Goal: Information Seeking & Learning: Learn about a topic

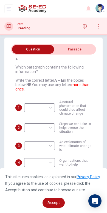
scroll to position [4, 0]
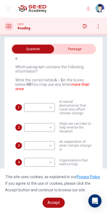
click at [79, 132] on span "Steps we can take to help reverse the situation" at bounding box center [75, 127] width 32 height 11
click at [33, 107] on body "This site uses cookies, as explained in our Privacy Policy . If you agree to th…" at bounding box center [53, 106] width 107 height 213
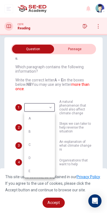
click at [86, 124] on div at bounding box center [53, 106] width 107 height 213
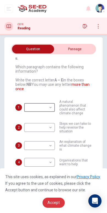
click at [56, 181] on span "Accept" at bounding box center [53, 202] width 12 height 4
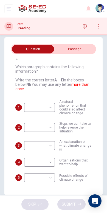
click at [41, 177] on body "This site uses cookies, as explained in our Privacy Policy . If you agree to th…" at bounding box center [53, 106] width 107 height 213
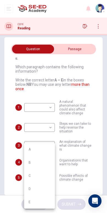
click at [85, 148] on div at bounding box center [53, 106] width 107 height 213
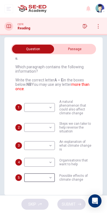
click at [9, 11] on button "open mobile menu" at bounding box center [8, 8] width 9 height 9
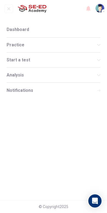
click at [14, 66] on div "Start a test" at bounding box center [54, 60] width 94 height 15
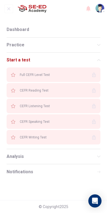
click at [21, 79] on div "Full CEFR Level Test" at bounding box center [54, 74] width 94 height 15
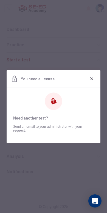
click at [91, 81] on icon "button" at bounding box center [91, 78] width 4 height 4
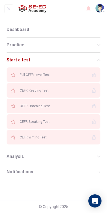
click at [15, 45] on span "Practice" at bounding box center [52, 45] width 90 height 4
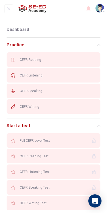
click at [19, 61] on div "CEFR Reading" at bounding box center [54, 59] width 94 height 15
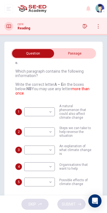
scroll to position [0, 0]
click at [11, 10] on icon "open mobile menu" at bounding box center [9, 8] width 4 height 3
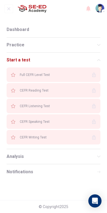
click at [10, 31] on span "Dashboard" at bounding box center [18, 30] width 22 height 4
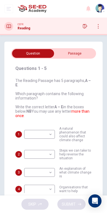
click at [11, 10] on icon "open mobile menu" at bounding box center [9, 9] width 4 height 4
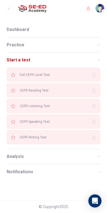
click at [97, 62] on icon at bounding box center [98, 59] width 3 height 3
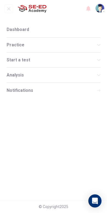
click at [101, 6] on img "button" at bounding box center [99, 8] width 9 height 9
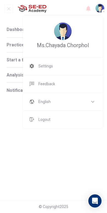
click at [5, 25] on div at bounding box center [53, 106] width 107 height 213
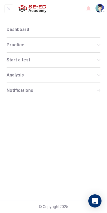
click at [5, 14] on div at bounding box center [8, 8] width 9 height 11
click at [4, 14] on div at bounding box center [8, 8] width 9 height 11
click at [10, 11] on button "open mobile menu" at bounding box center [8, 8] width 9 height 9
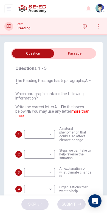
click at [59, 55] on input "checkbox" at bounding box center [32, 53] width 127 height 9
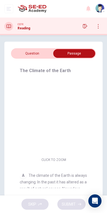
click at [23, 54] on input "checkbox" at bounding box center [73, 53] width 127 height 9
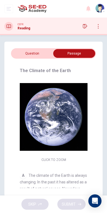
checkbox input "false"
